Goal: Information Seeking & Learning: Learn about a topic

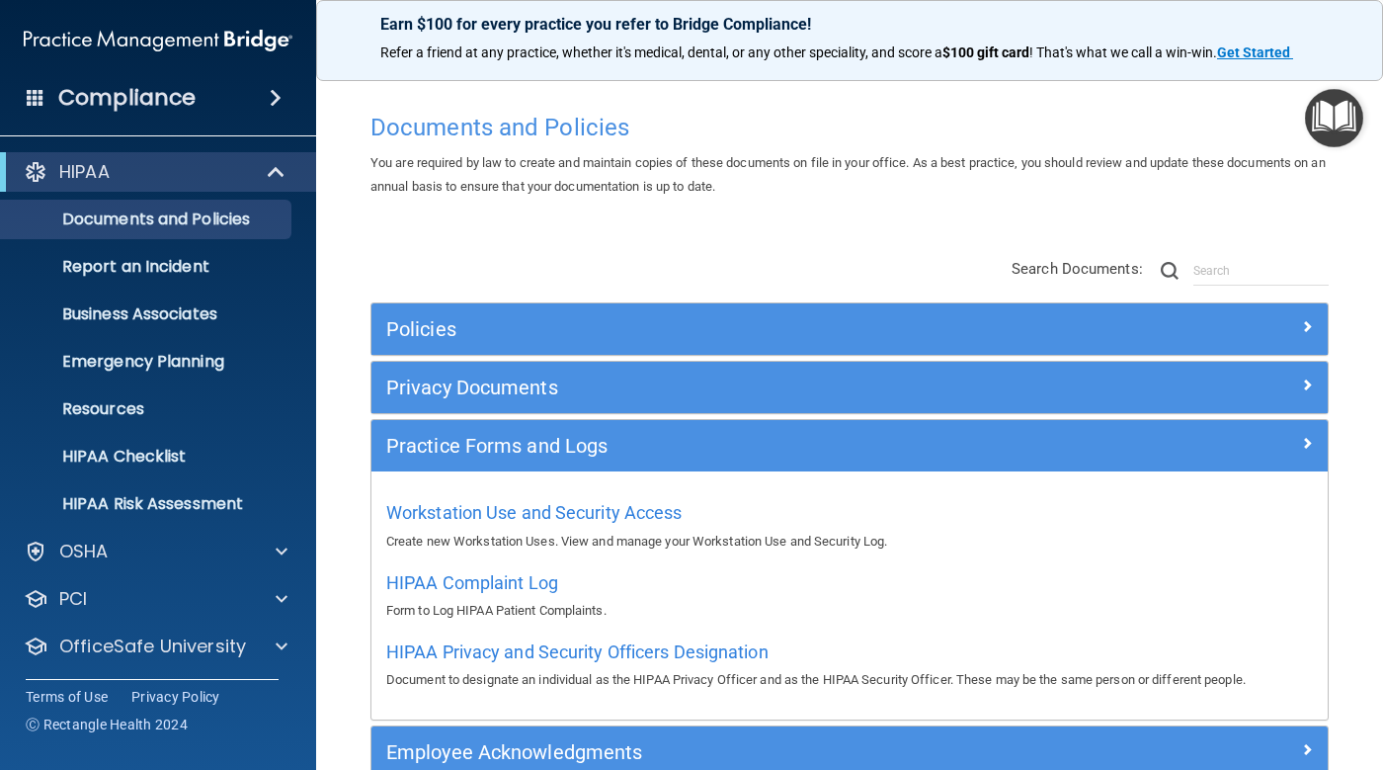
scroll to position [111, 0]
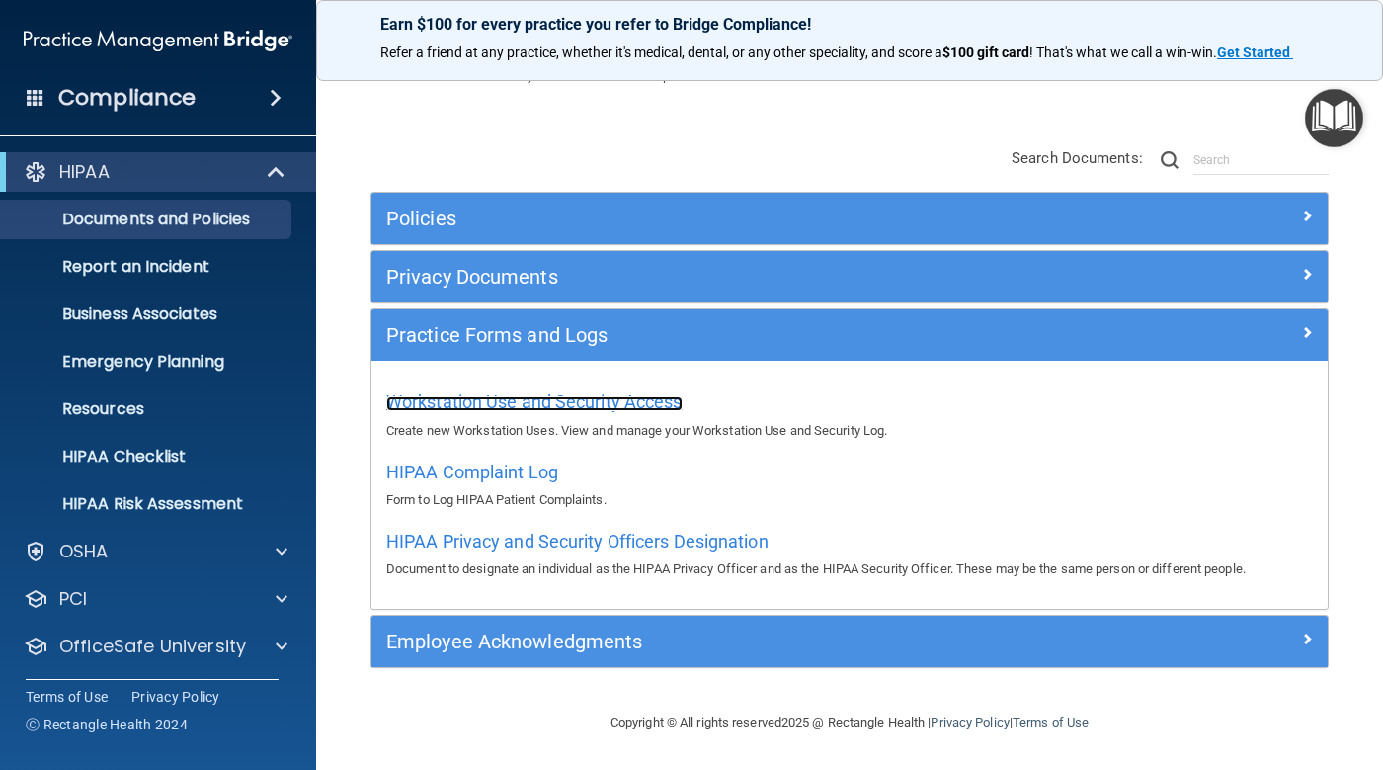
click at [460, 408] on span "Workstation Use and Security Access" at bounding box center [534, 401] width 296 height 21
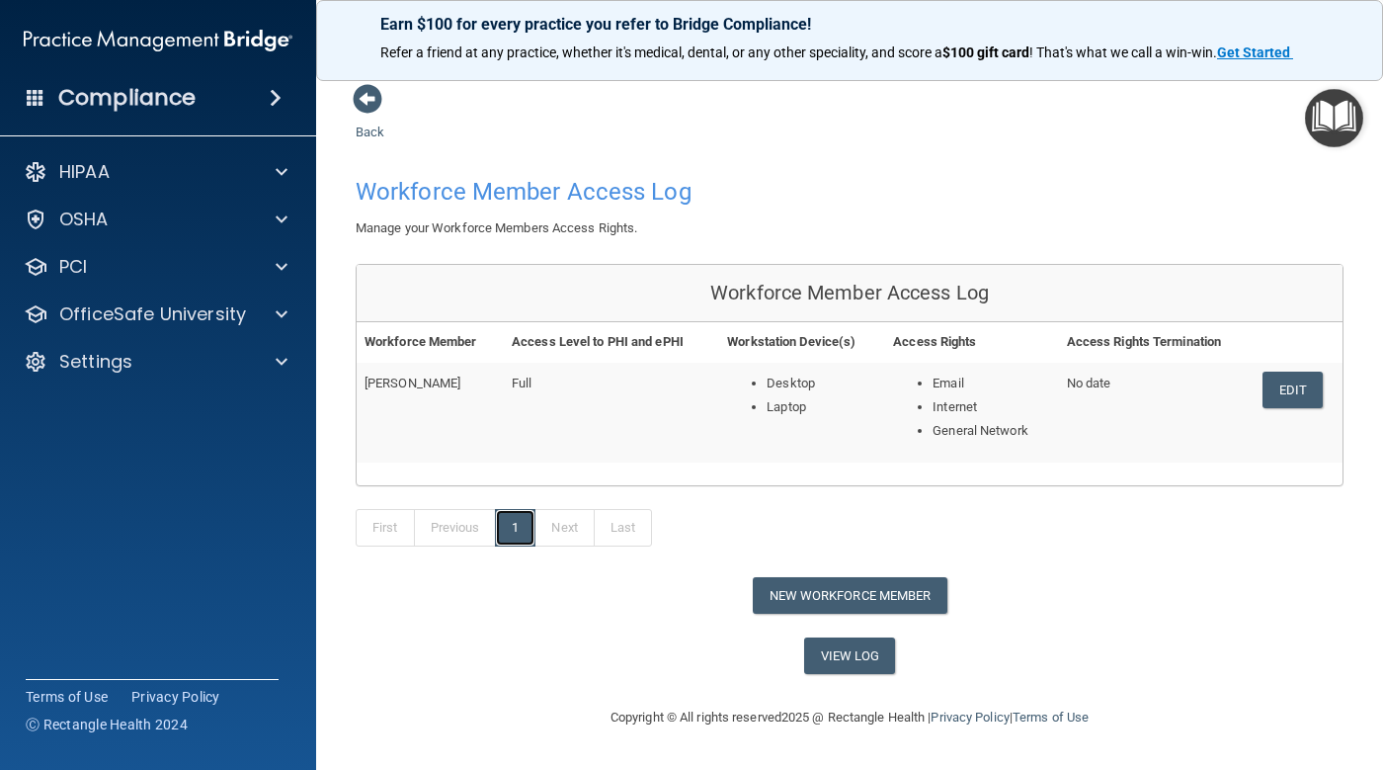
click at [502, 523] on link "1" at bounding box center [515, 528] width 41 height 38
click at [363, 106] on span at bounding box center [368, 99] width 30 height 30
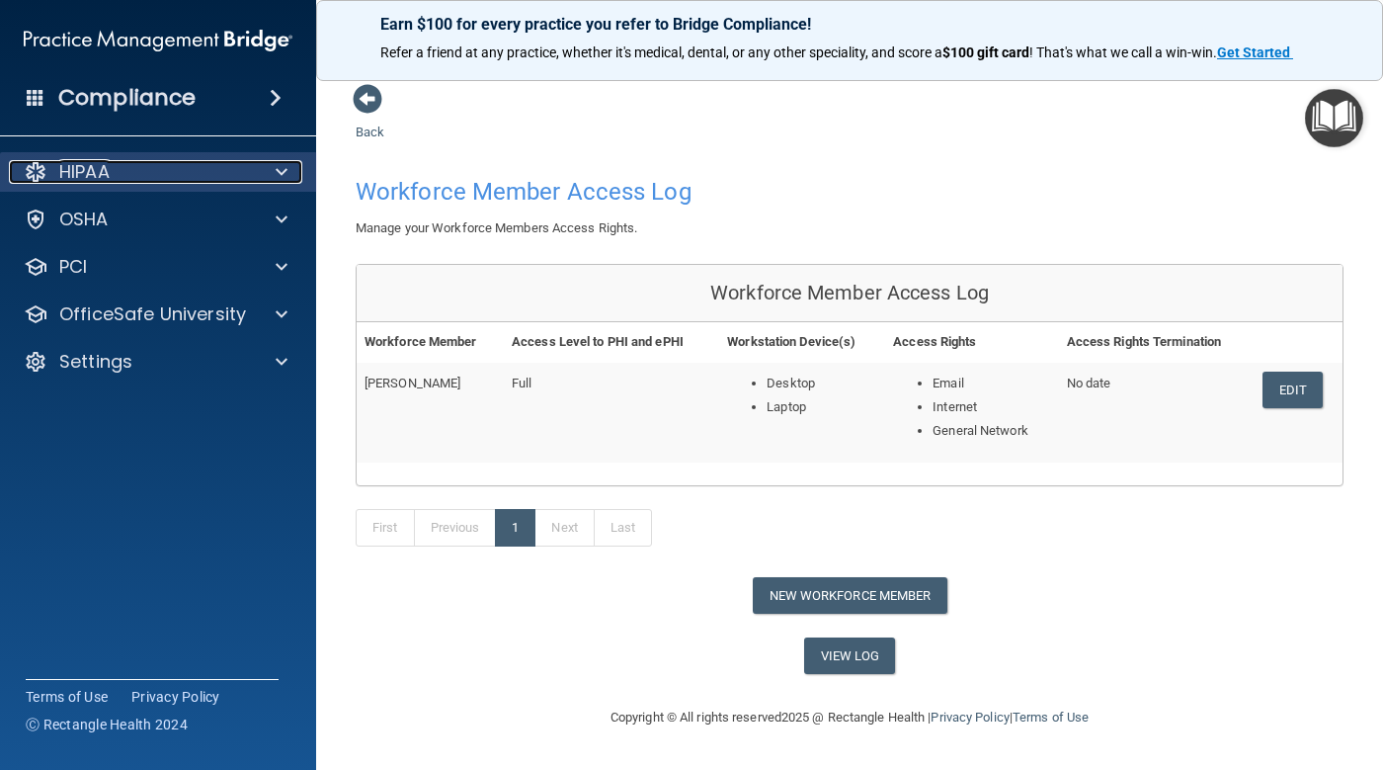
click at [275, 169] on div at bounding box center [278, 172] width 49 height 24
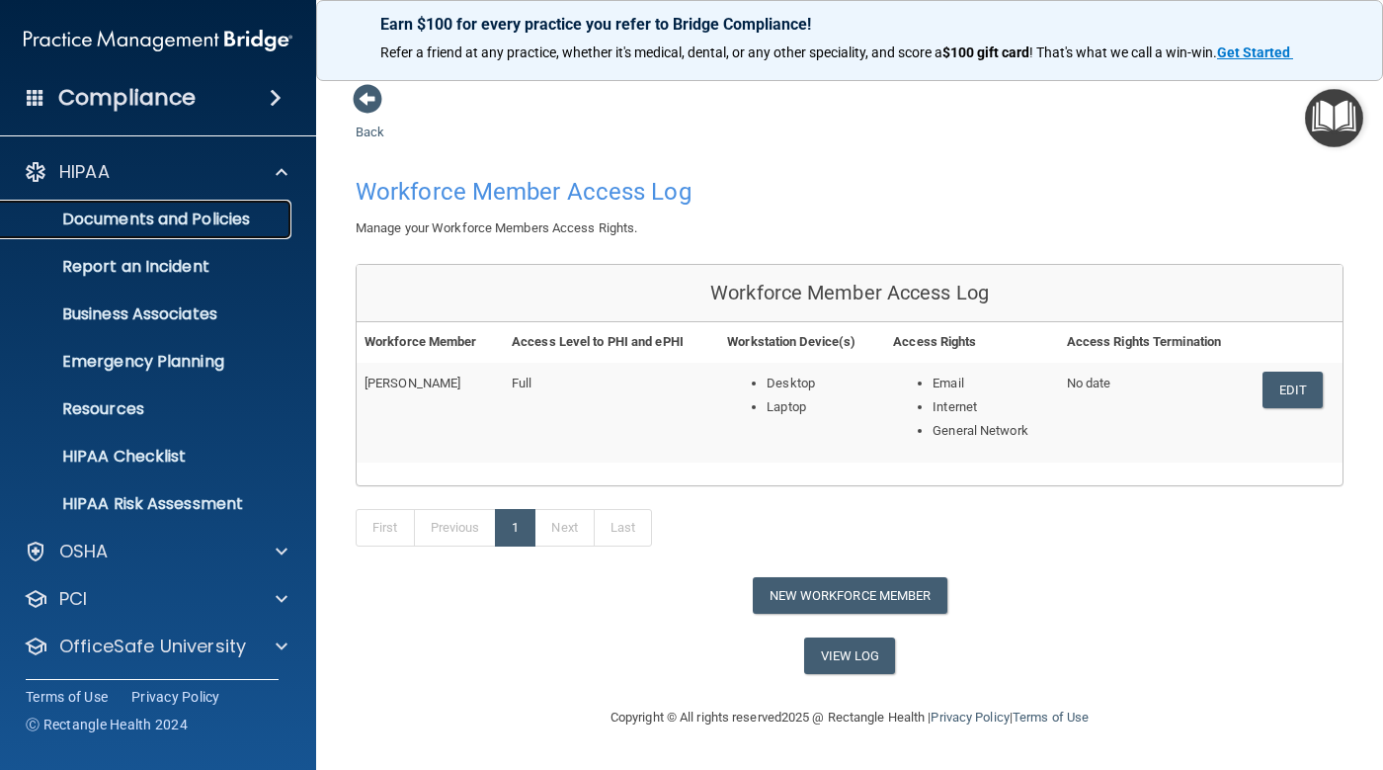
click at [257, 219] on p "Documents and Policies" at bounding box center [148, 219] width 270 height 20
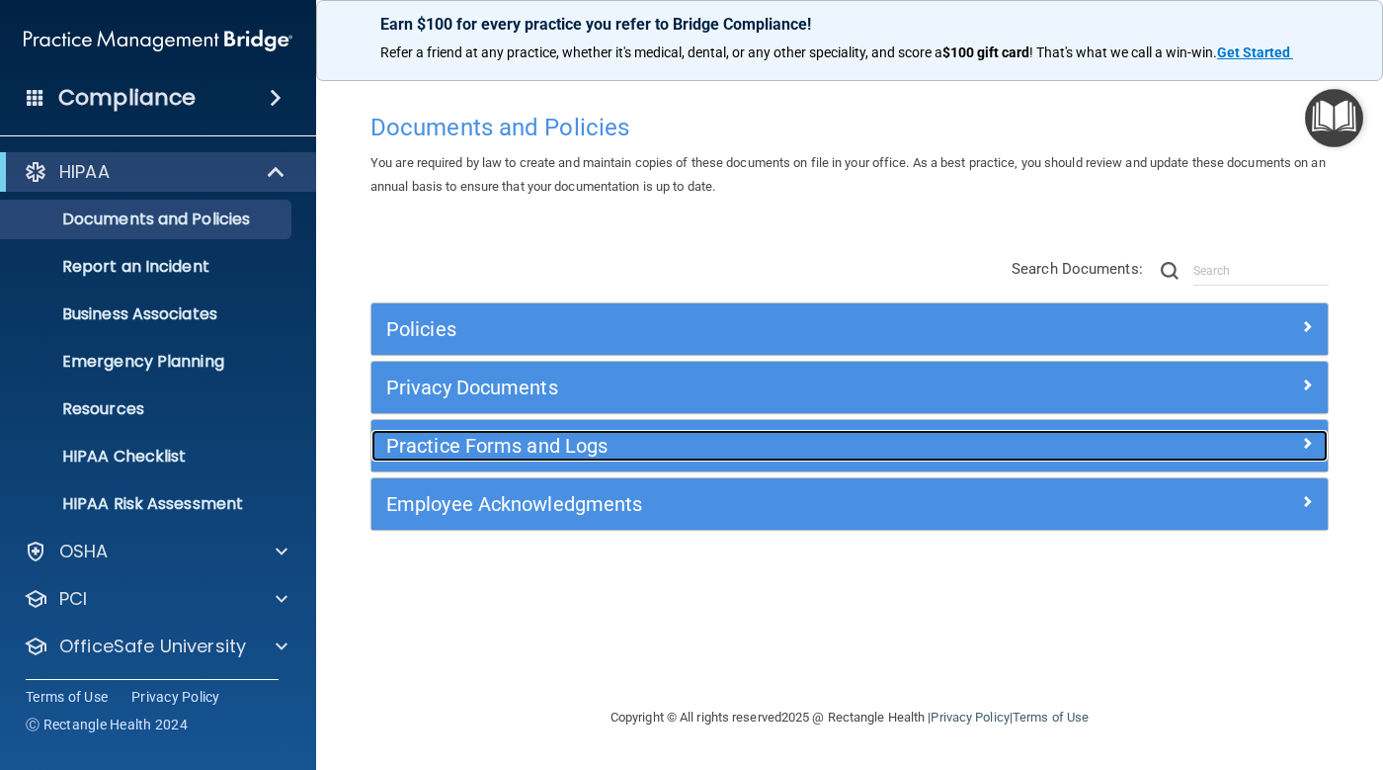
click at [558, 431] on div "Practice Forms and Logs" at bounding box center [730, 446] width 717 height 32
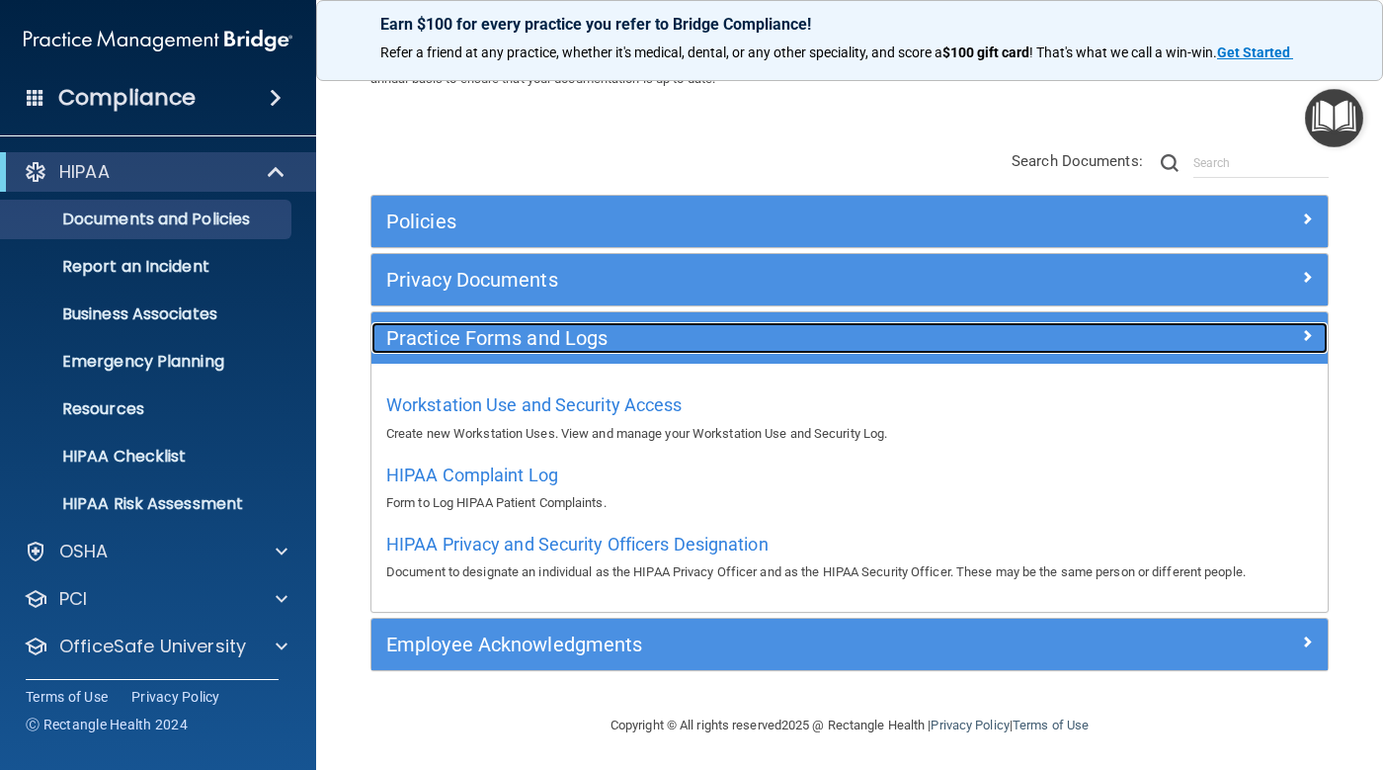
scroll to position [111, 0]
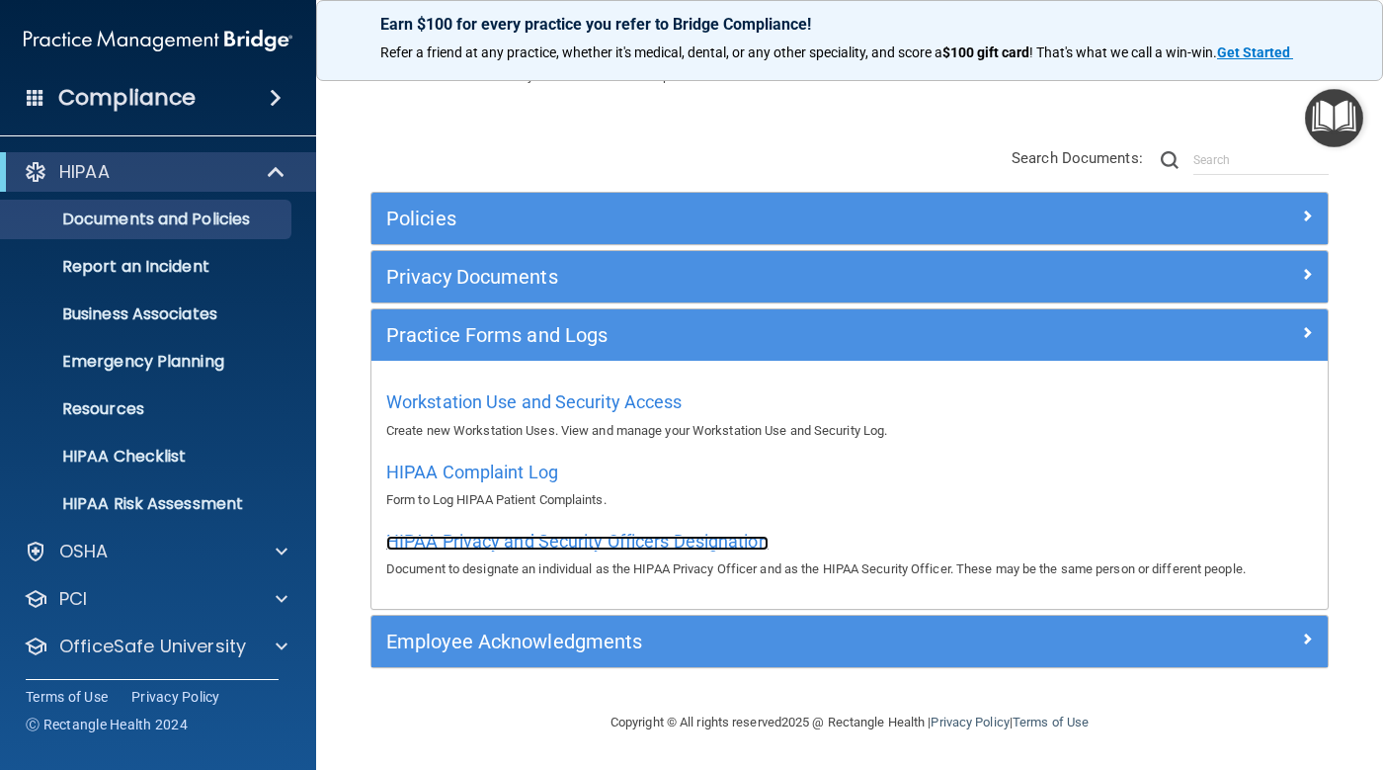
click at [515, 533] on span "HIPAA Privacy and Security Officers Designation" at bounding box center [577, 541] width 382 height 21
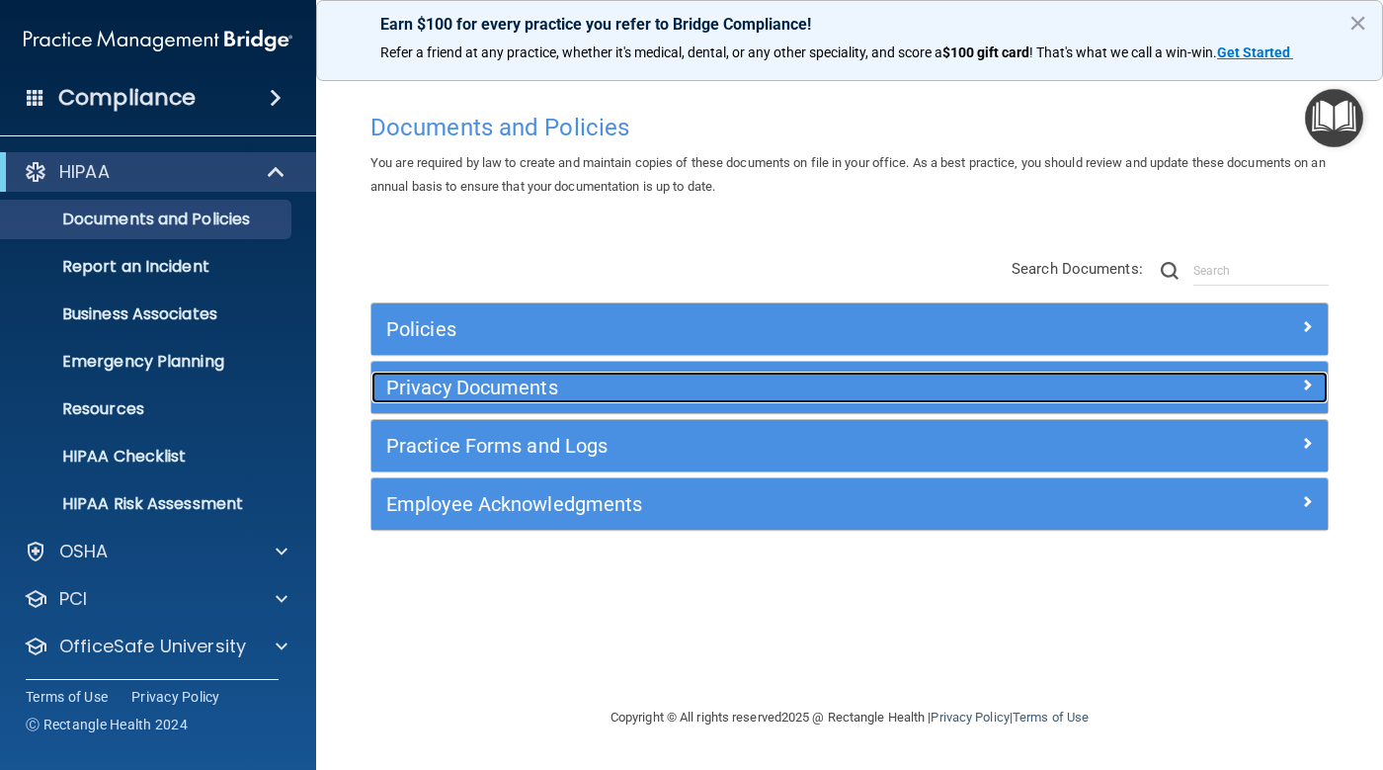
click at [622, 392] on h5 "Privacy Documents" at bounding box center [730, 388] width 688 height 22
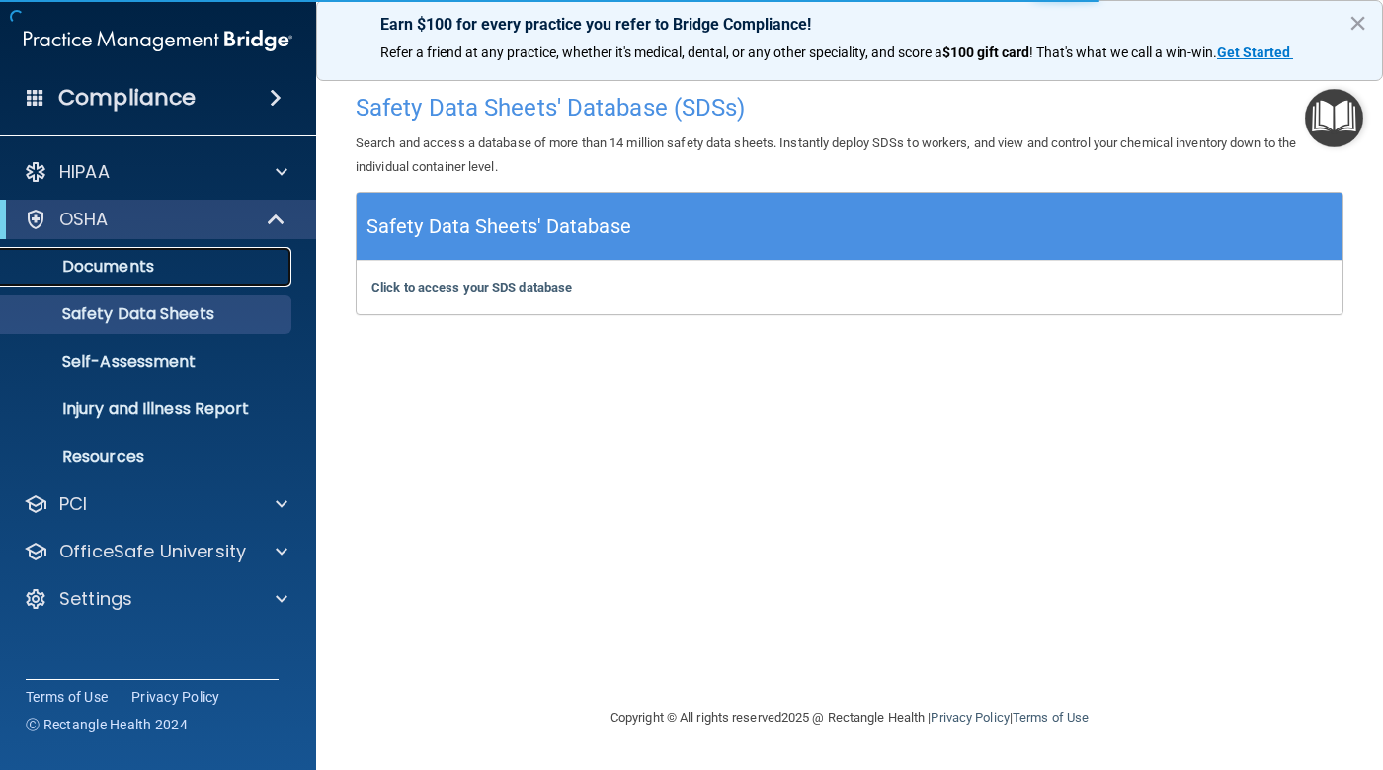
click at [234, 281] on link "Documents" at bounding box center [135, 267] width 311 height 40
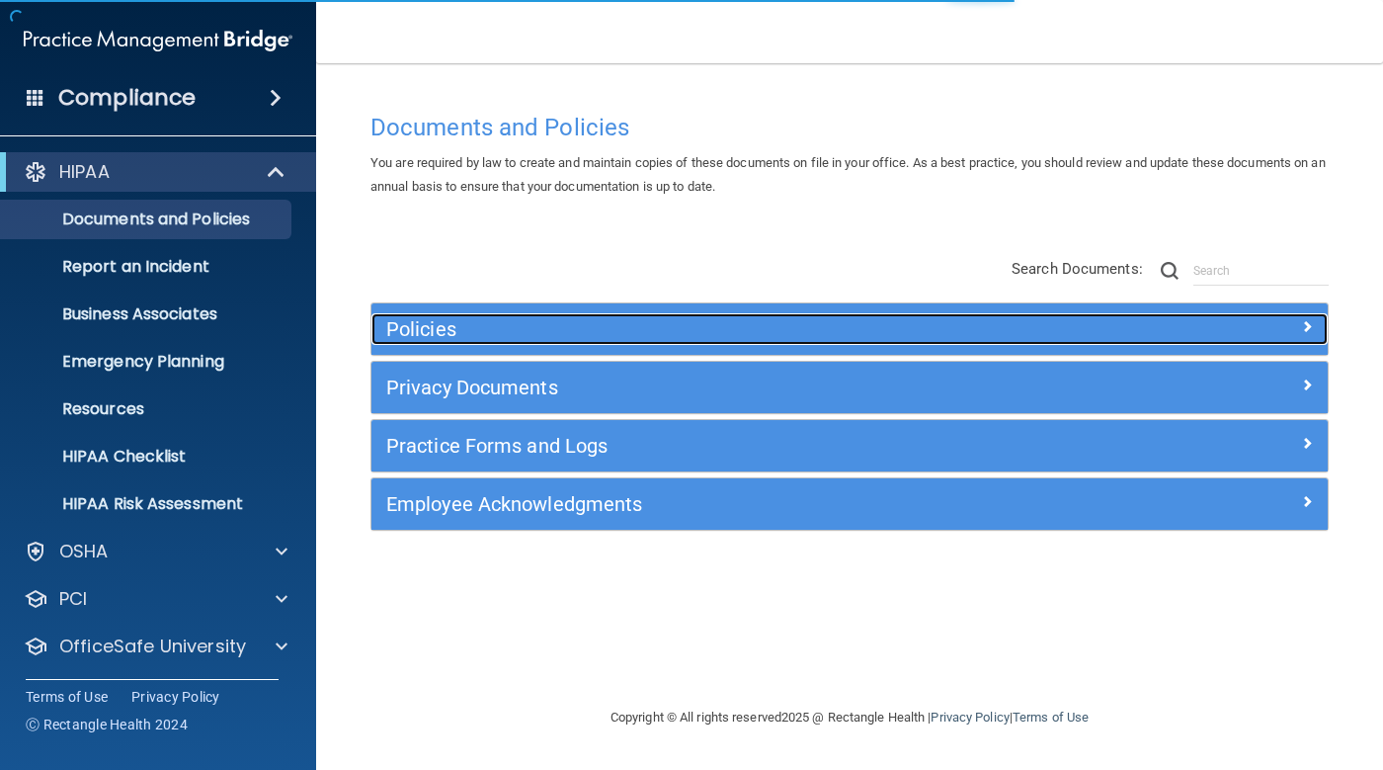
click at [536, 336] on h5 "Policies" at bounding box center [730, 329] width 688 height 22
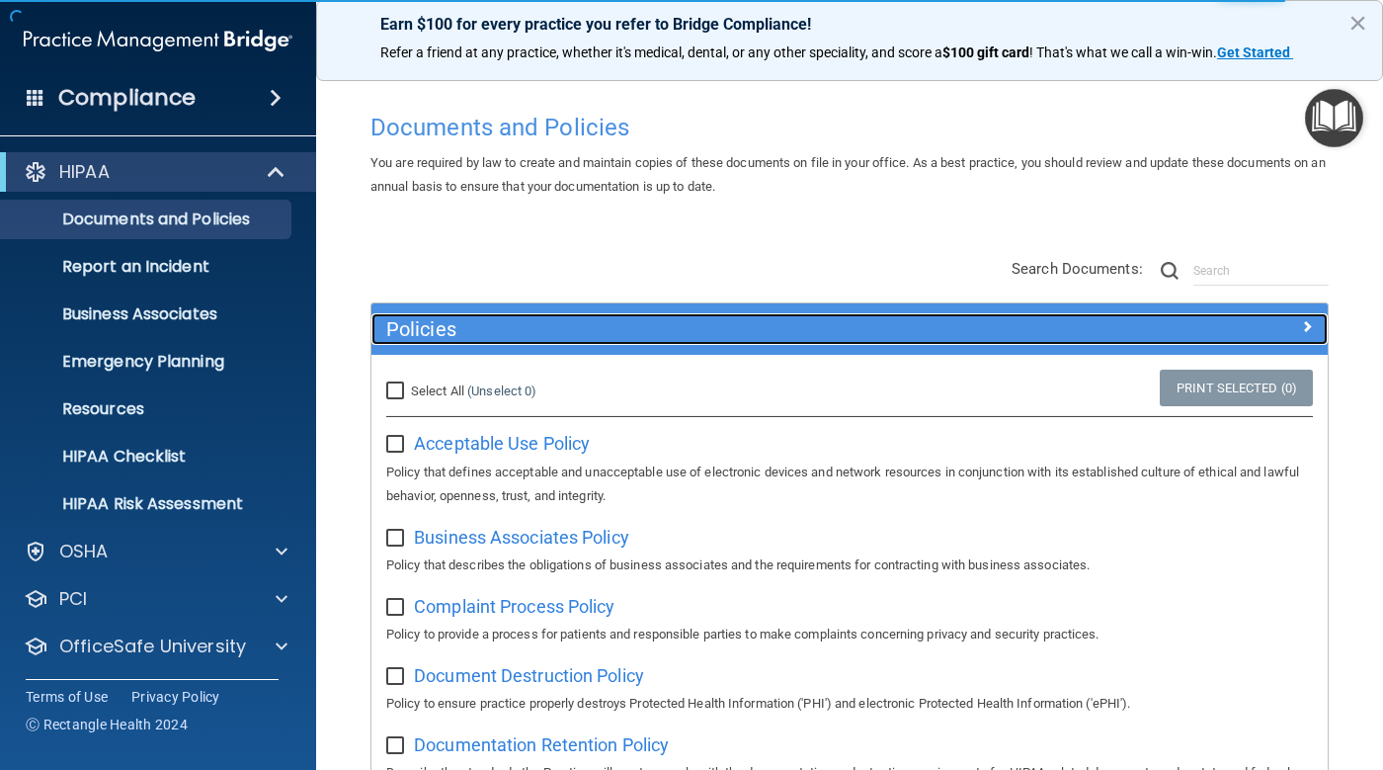
click at [536, 336] on h5 "Policies" at bounding box center [730, 329] width 688 height 22
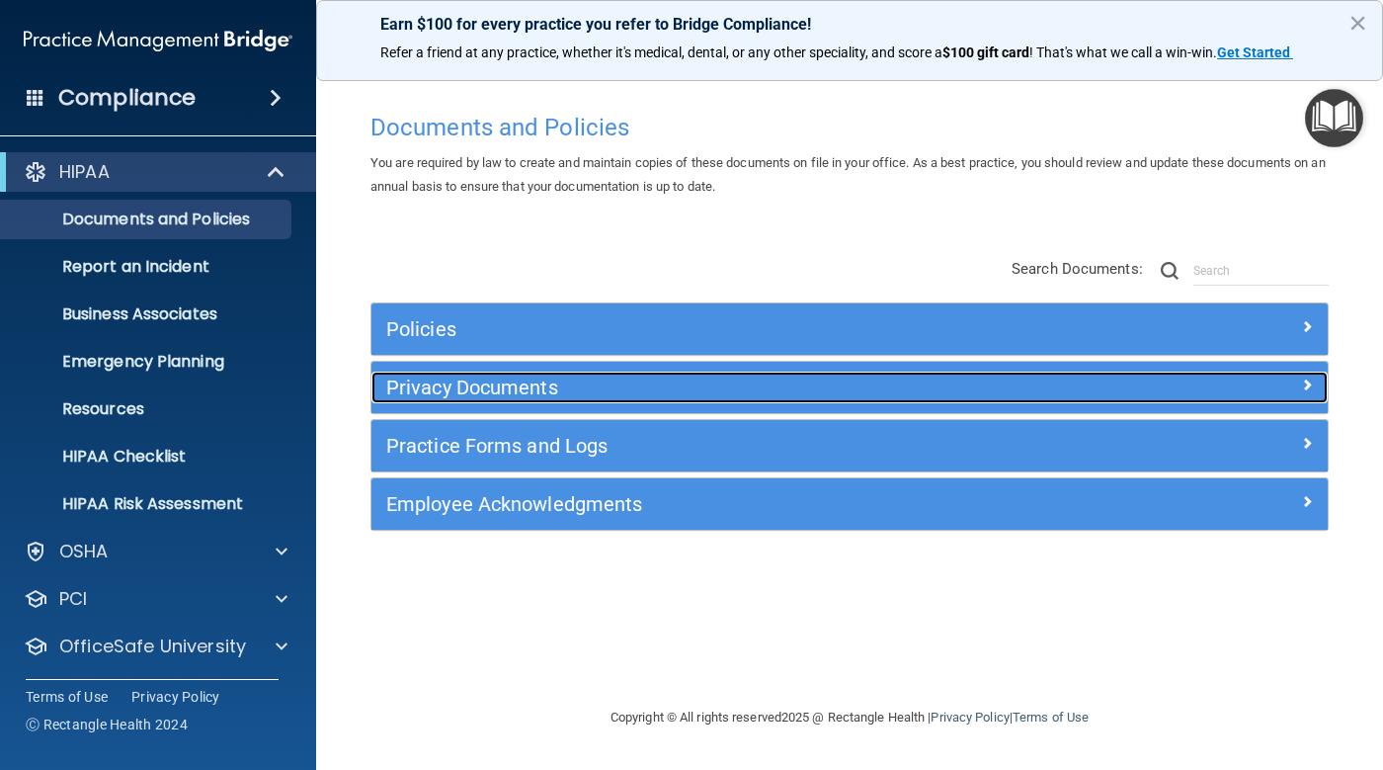
click at [545, 384] on h5 "Privacy Documents" at bounding box center [730, 388] width 688 height 22
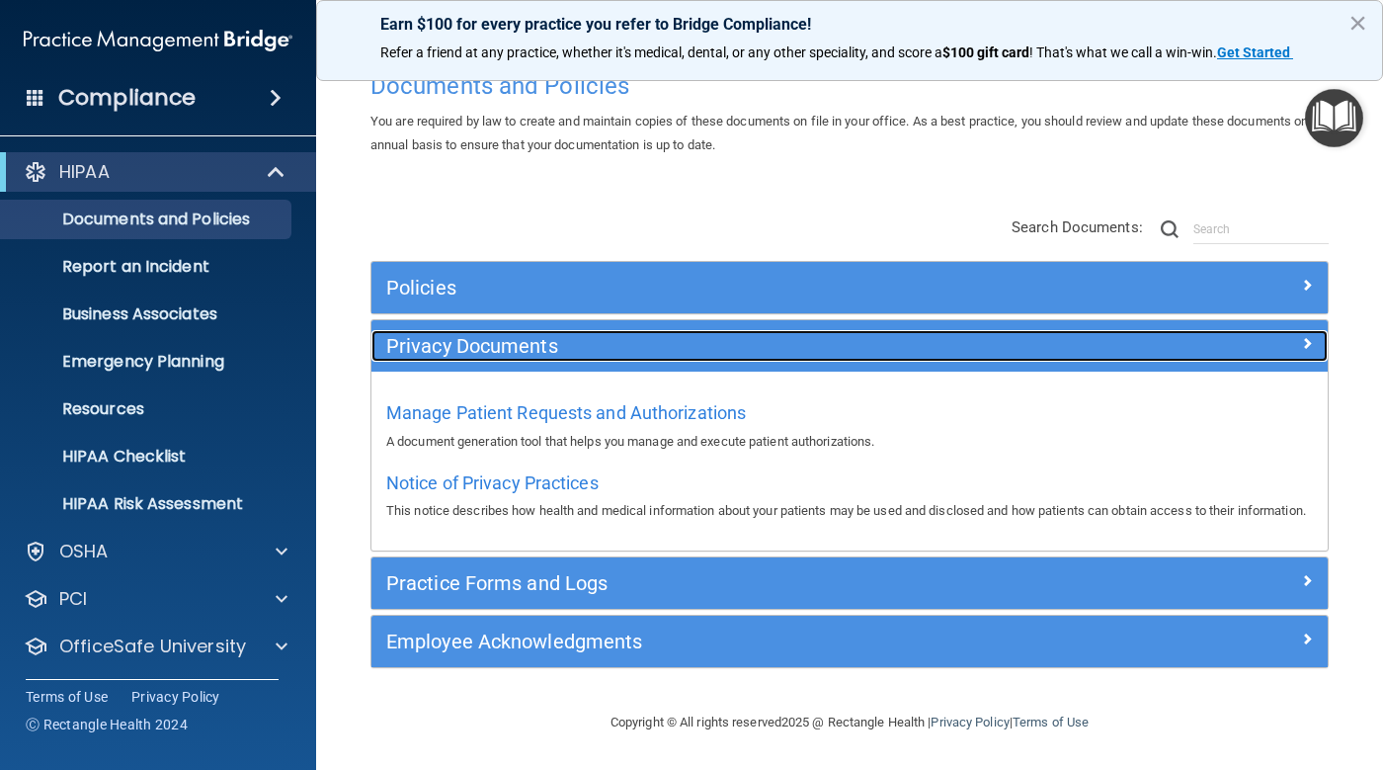
scroll to position [65, 0]
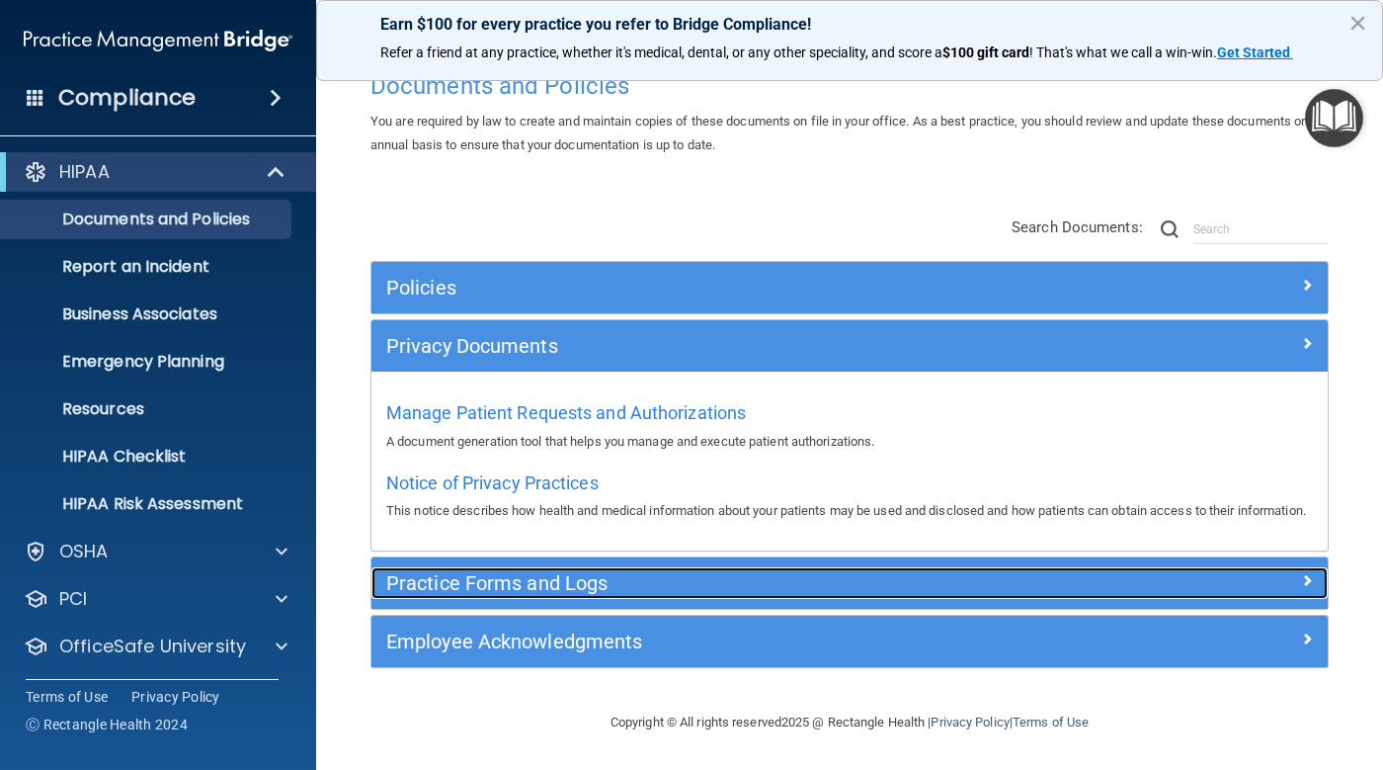
click at [543, 572] on h5 "Practice Forms and Logs" at bounding box center [730, 583] width 688 height 22
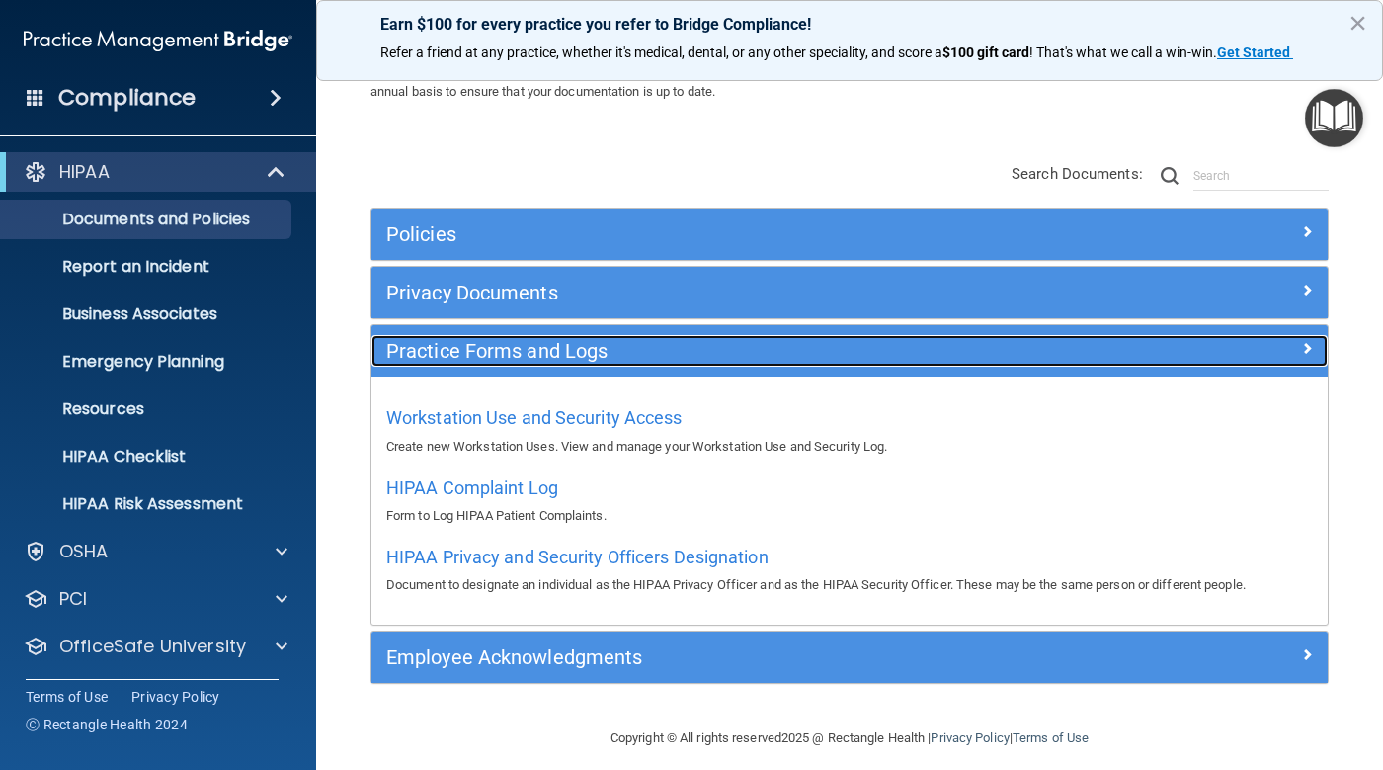
scroll to position [111, 0]
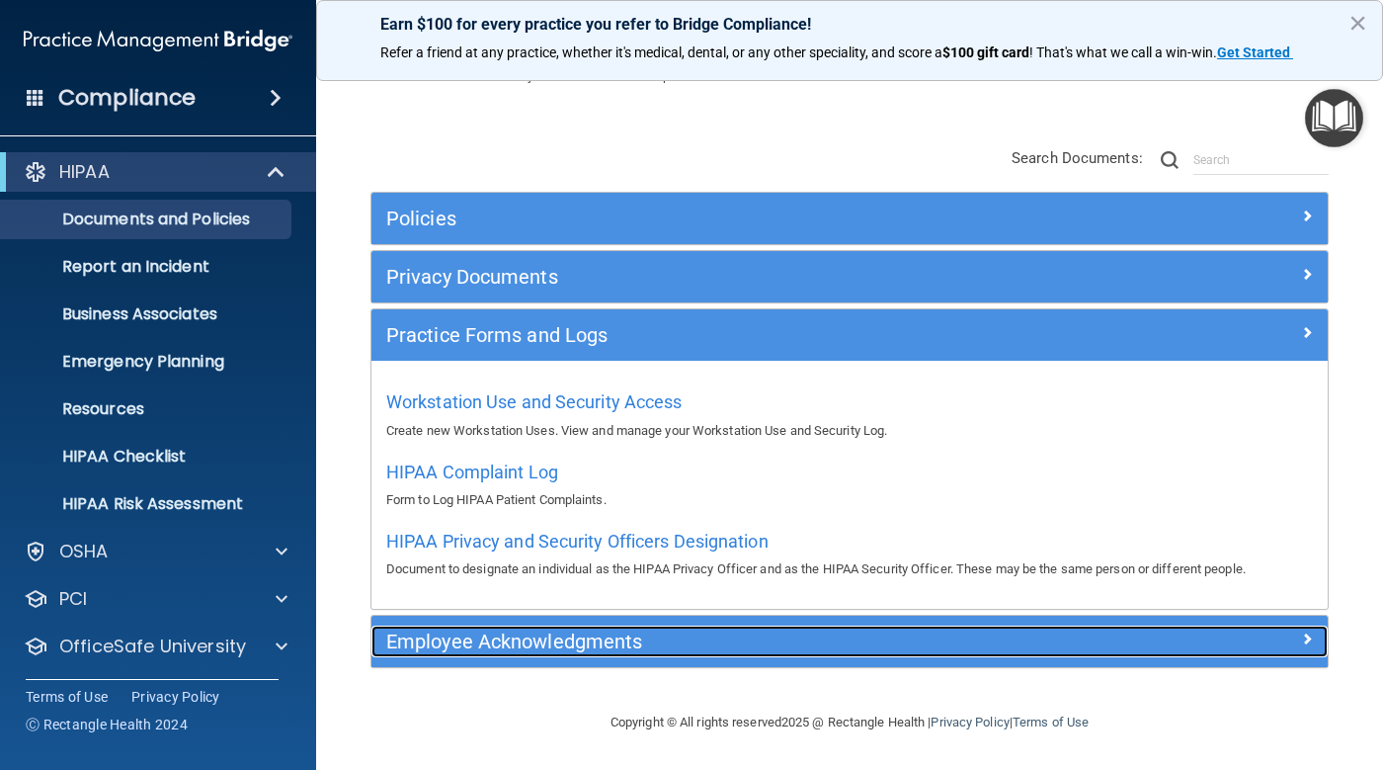
click at [578, 637] on h5 "Employee Acknowledgments" at bounding box center [730, 641] width 688 height 22
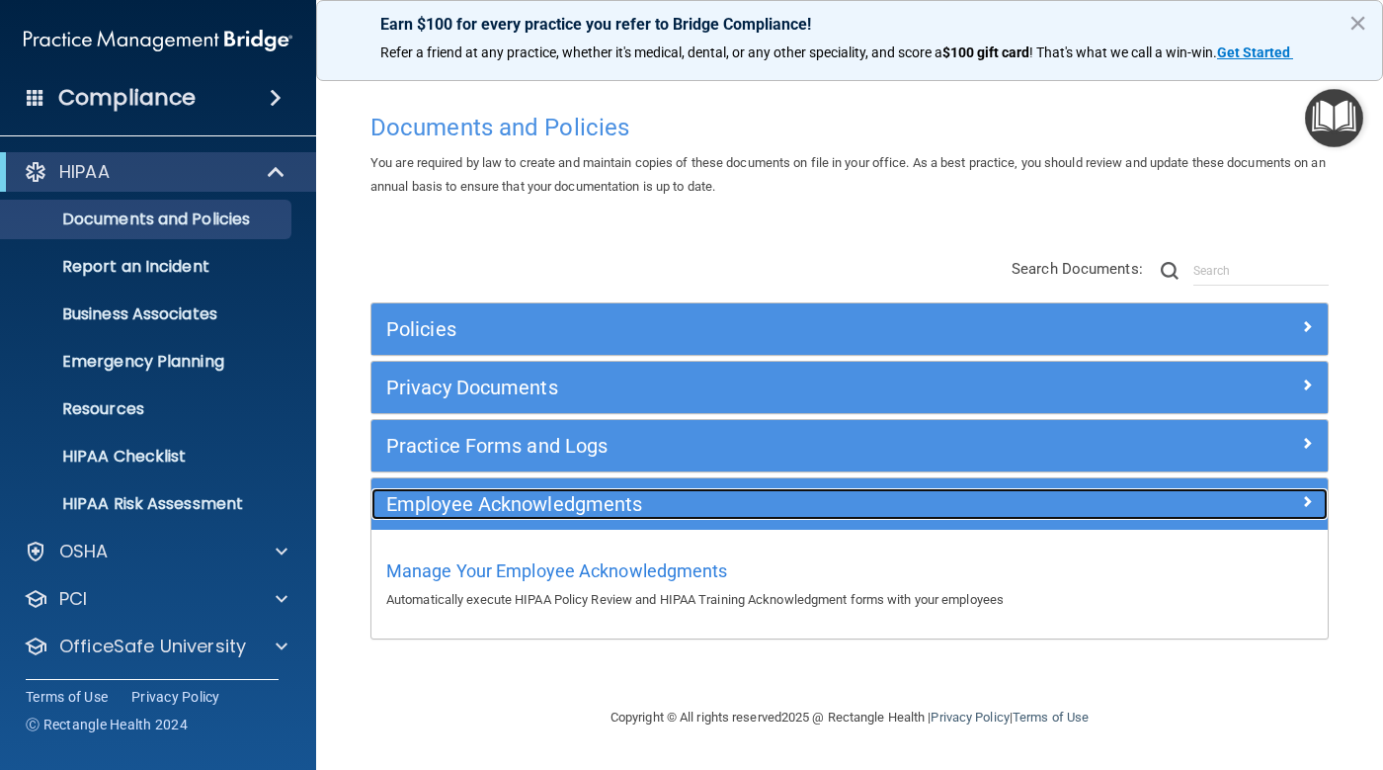
scroll to position [0, 0]
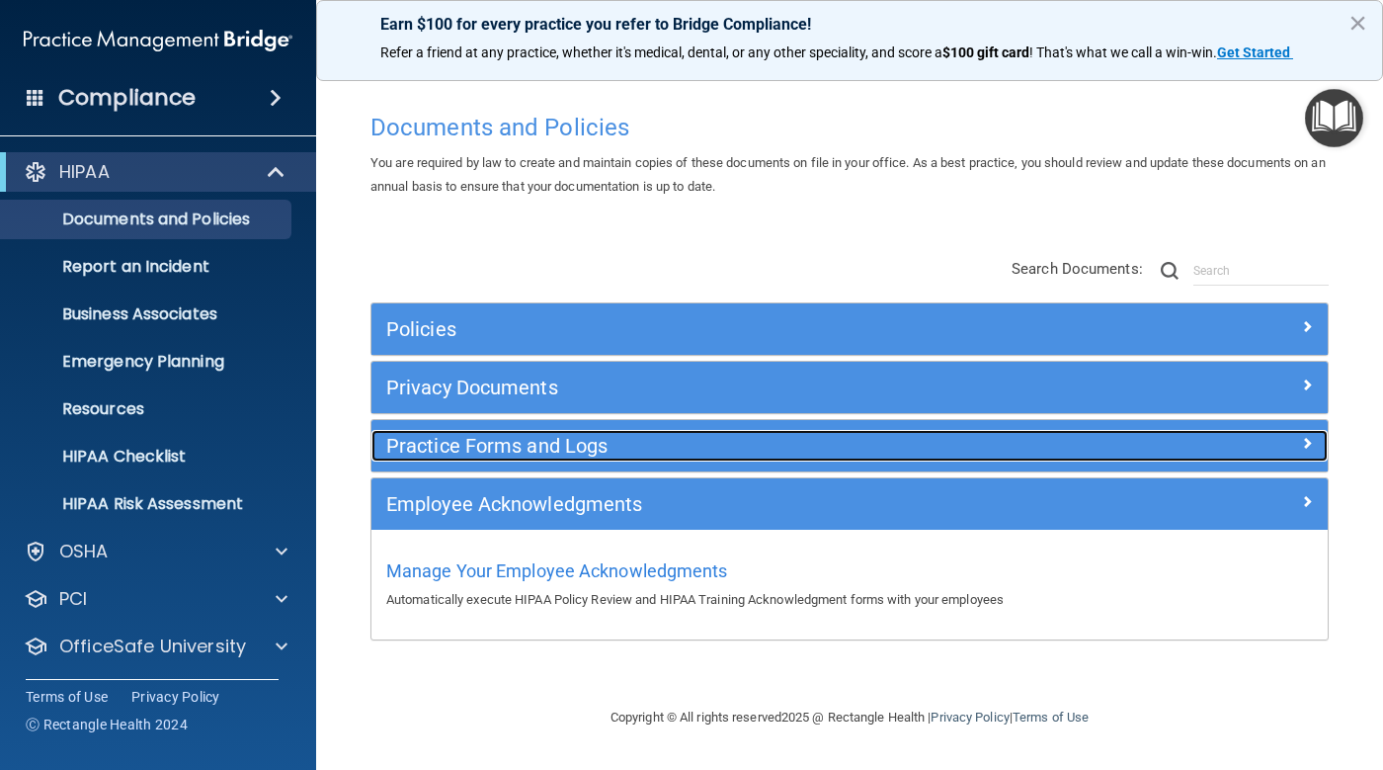
click at [533, 448] on h5 "Practice Forms and Logs" at bounding box center [730, 446] width 688 height 22
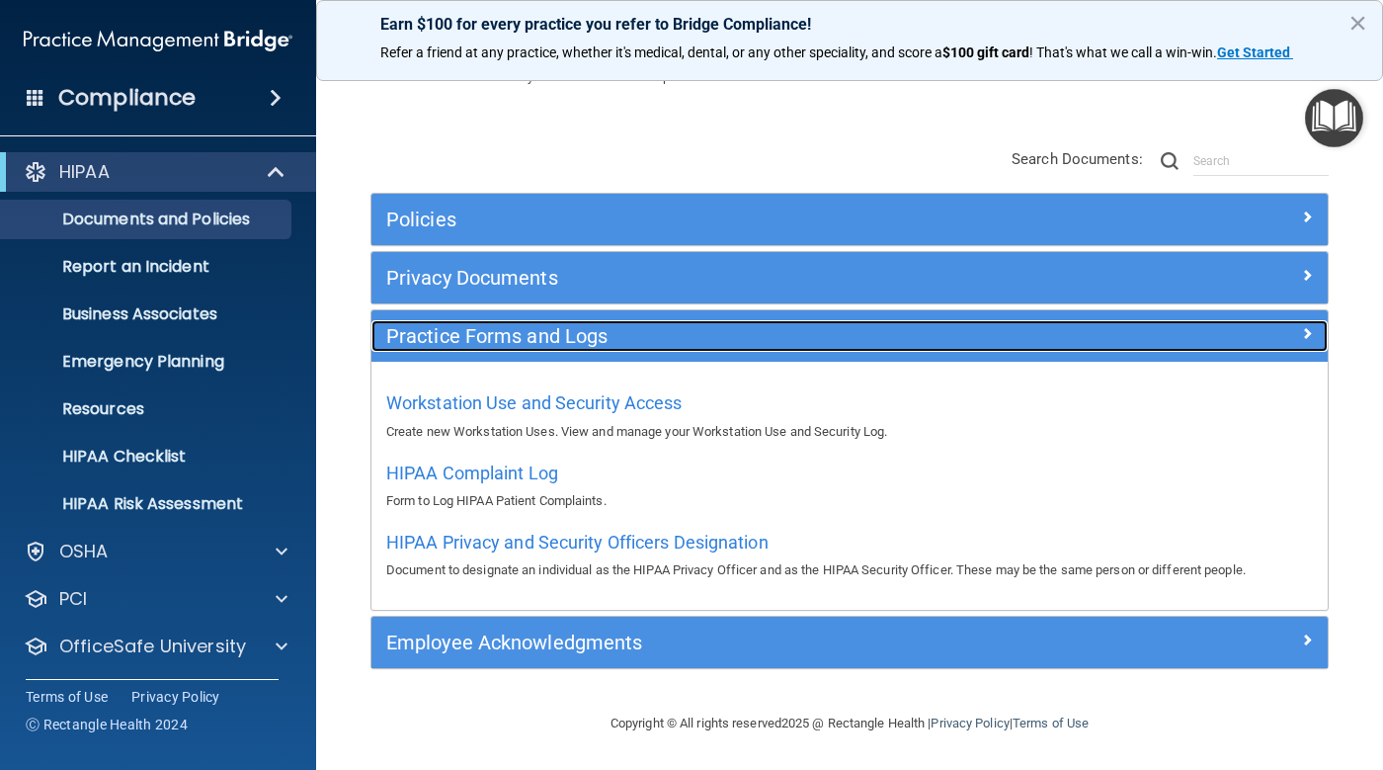
scroll to position [111, 0]
